Goal: Use online tool/utility: Utilize a website feature to perform a specific function

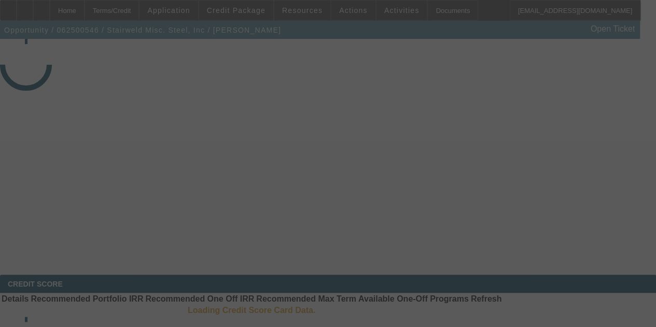
select select "3"
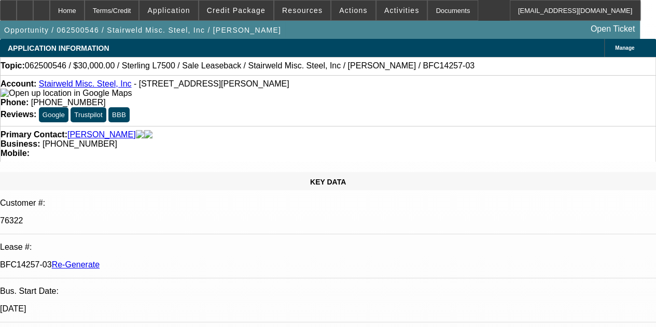
select select "0"
select select "2"
select select "0"
select select "6"
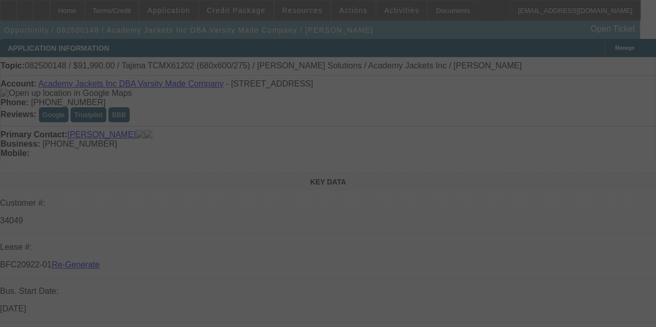
select select "3"
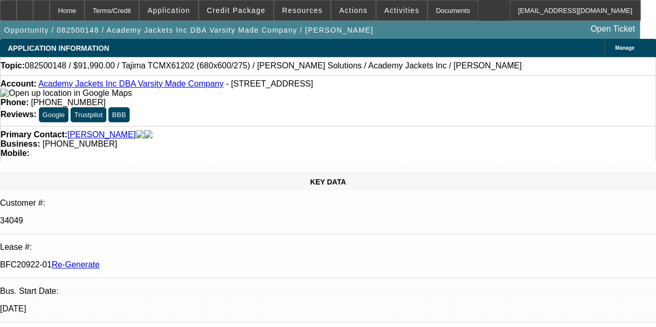
select select "0"
select select "2"
select select "0.1"
select select "4"
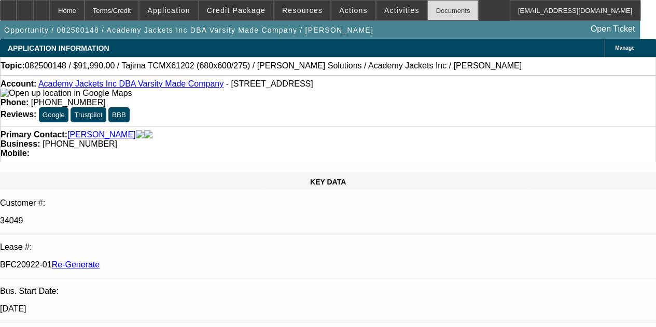
click at [428, 11] on div "Documents" at bounding box center [453, 10] width 51 height 21
